Goal: Task Accomplishment & Management: Use online tool/utility

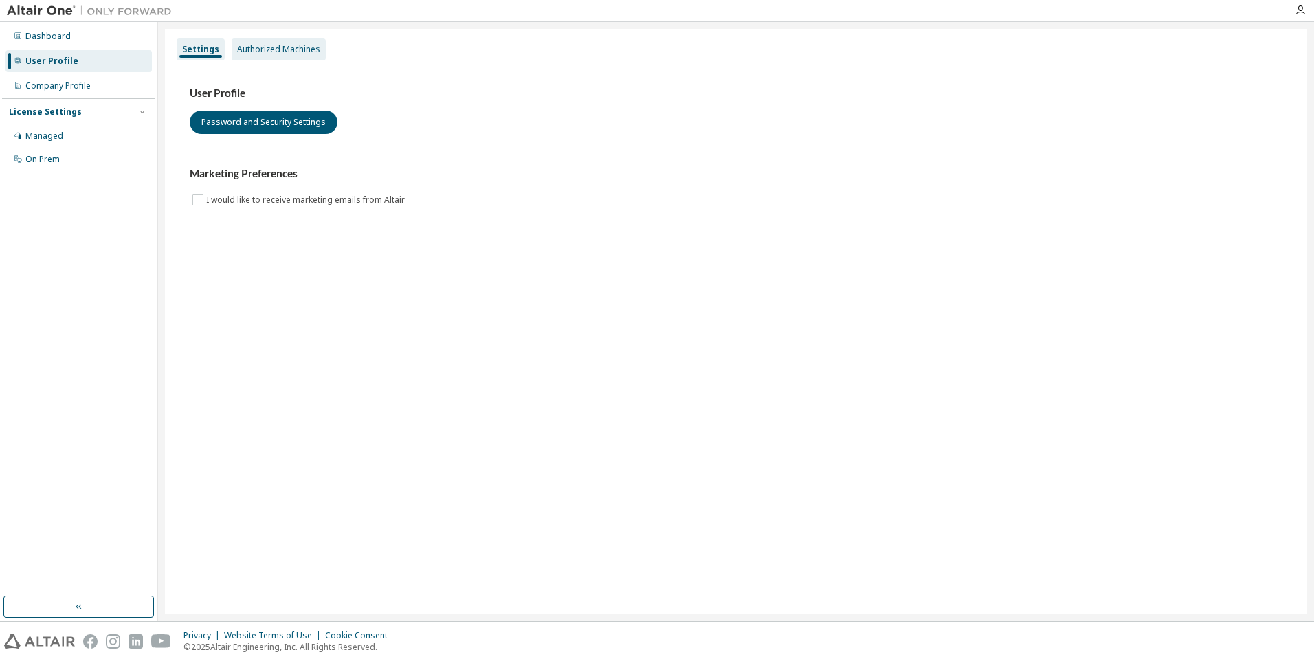
click at [276, 45] on div "Authorized Machines" at bounding box center [278, 49] width 83 height 11
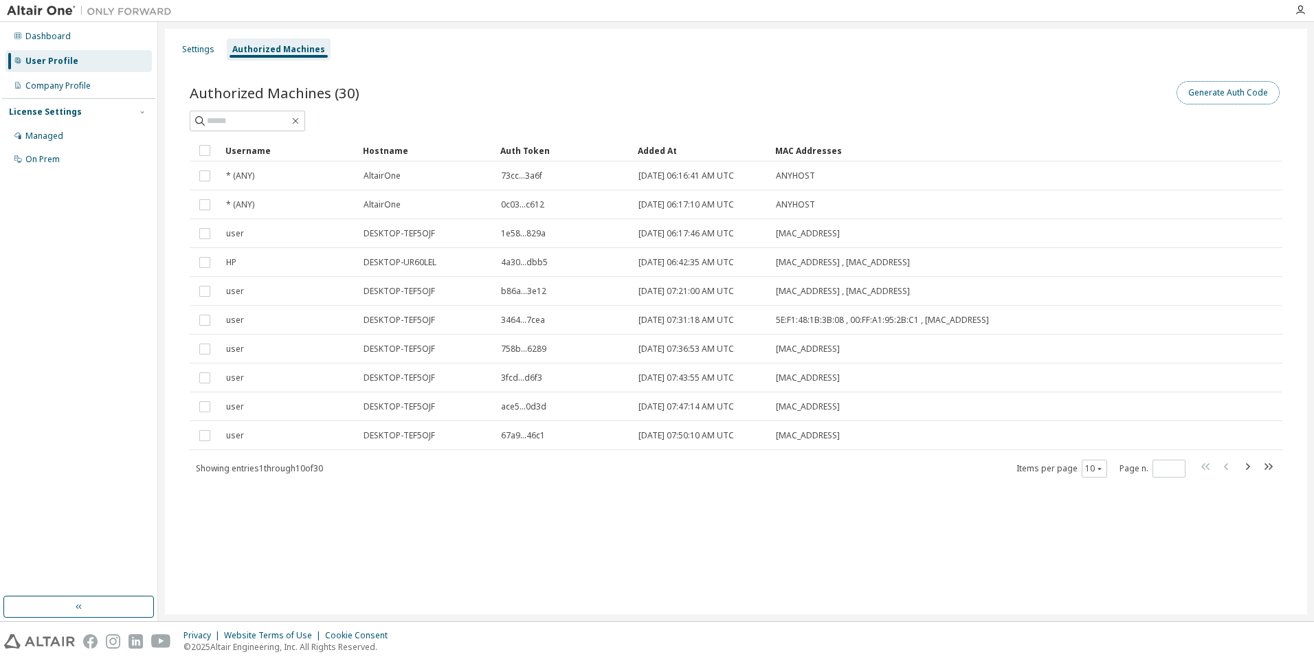
click at [1211, 94] on button "Generate Auth Code" at bounding box center [1228, 92] width 103 height 23
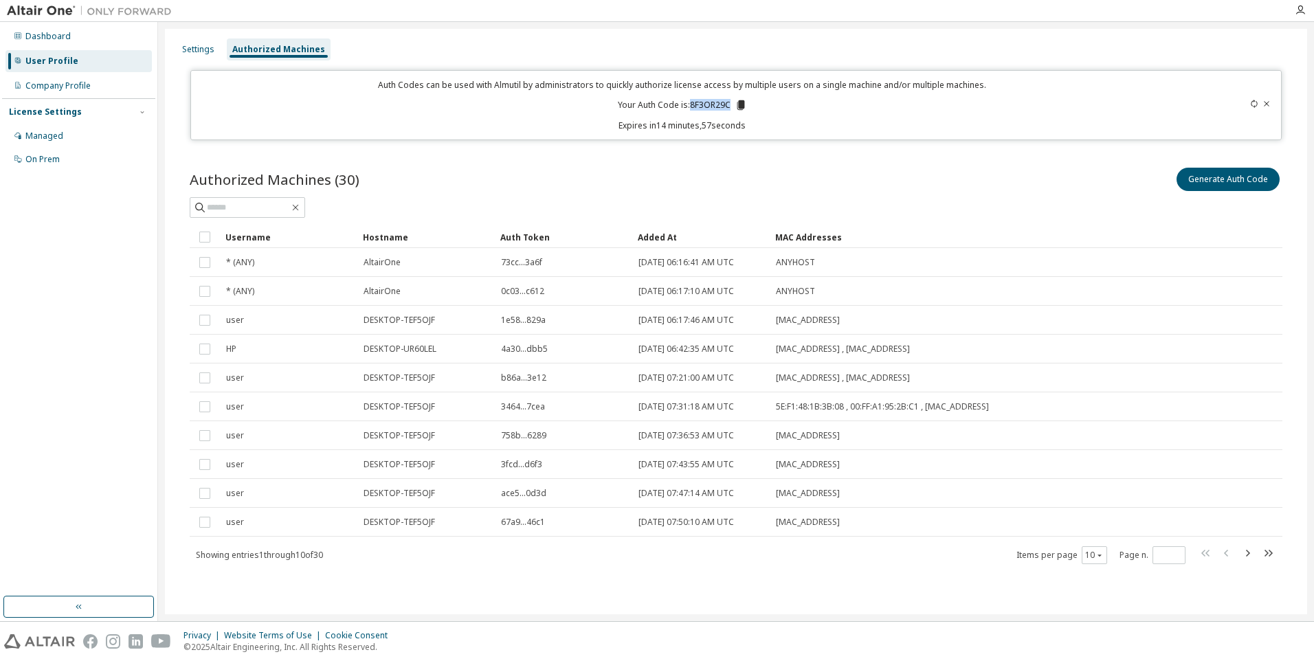
drag, startPoint x: 691, startPoint y: 105, endPoint x: 734, endPoint y: 107, distance: 43.4
click at [736, 107] on p "Your Auth Code is: 8F3OR29C" at bounding box center [682, 105] width 129 height 12
copy p "8F3OR29C"
click at [1299, 10] on icon "button" at bounding box center [1300, 10] width 11 height 11
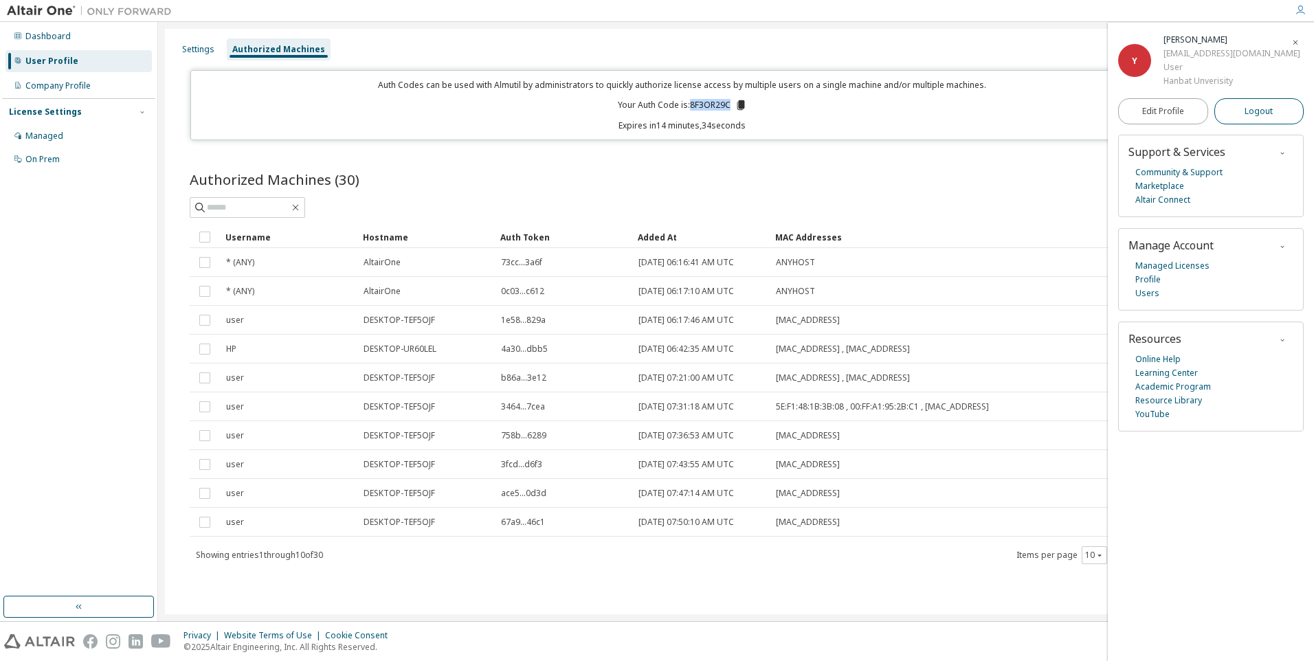
click at [1265, 107] on span "Logout" at bounding box center [1259, 111] width 28 height 14
